Goal: Information Seeking & Learning: Learn about a topic

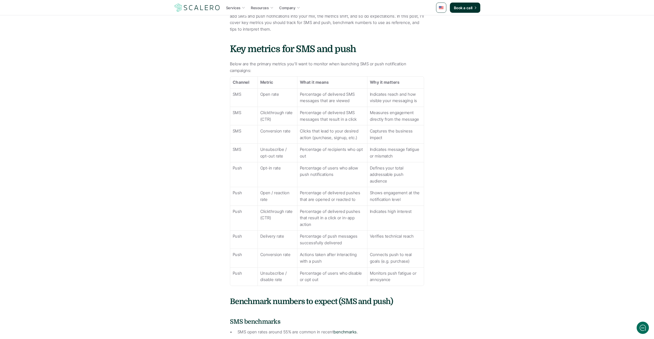
scroll to position [224, 0]
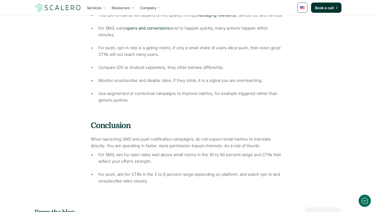
scroll to position [763, 0]
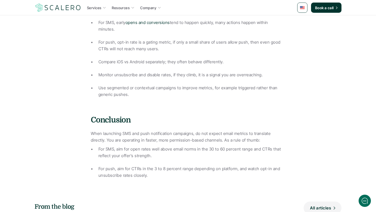
click at [151, 166] on p "For push, aim for CTRs in the 3 to 8 percent range depending on platform, and w…" at bounding box center [191, 172] width 187 height 13
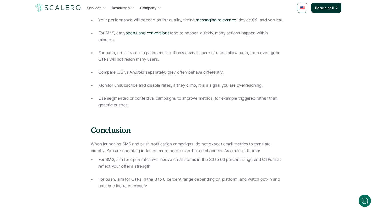
scroll to position [753, 0]
click at [142, 176] on p "For push, aim for CTRs in the 3 to 8 percent range depending on platform, and w…" at bounding box center [191, 182] width 187 height 13
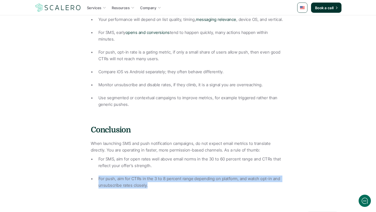
drag, startPoint x: 151, startPoint y: 173, endPoint x: 98, endPoint y: 163, distance: 53.8
click at [98, 176] on p "For push, aim for CTRs in the 3 to 8 percent range depending on platform, and w…" at bounding box center [191, 182] width 187 height 13
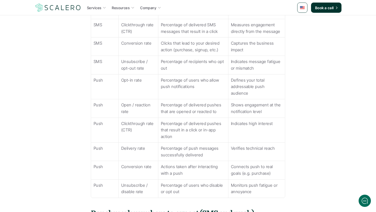
scroll to position [315, 0]
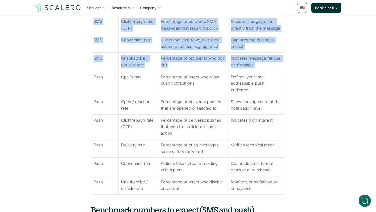
drag, startPoint x: 299, startPoint y: 184, endPoint x: 95, endPoint y: 77, distance: 230.5
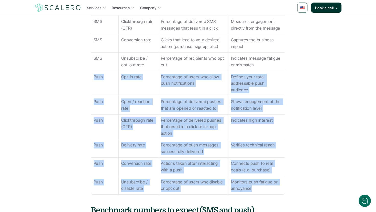
drag, startPoint x: 94, startPoint y: 75, endPoint x: 272, endPoint y: 187, distance: 210.4
click at [272, 187] on tbody "Channel Metric What it means Why it matters SMS Open rate Percentage of deliver…" at bounding box center [188, 89] width 194 height 209
copy tbody "Push Opt-in rate Percentage of users who allow push notifications Defines your …"
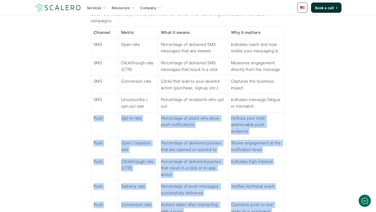
scroll to position [240, 0]
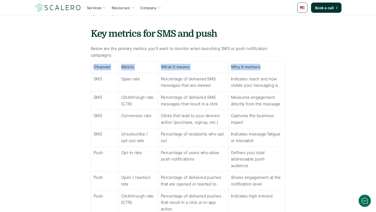
drag, startPoint x: 266, startPoint y: 69, endPoint x: 93, endPoint y: 65, distance: 172.6
click at [93, 65] on tr "Channel Metric What it means Why it matters" at bounding box center [188, 67] width 194 height 12
copy tr "Channel Metric What it means Why it matters"
